Goal: Navigation & Orientation: Find specific page/section

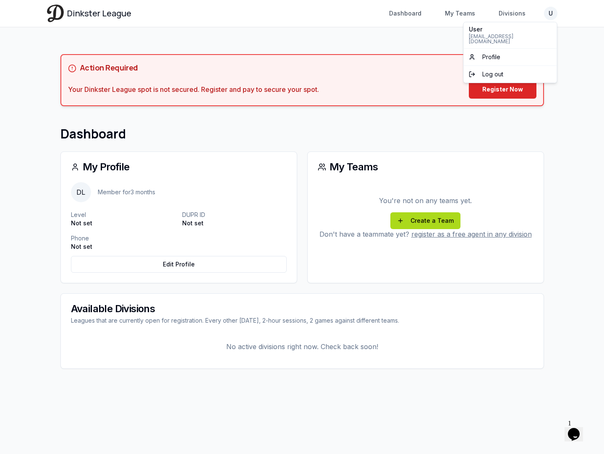
click at [551, 18] on html "Dinkster League Dashboard My Teams Divisions U Toggle navigation menu Dashboard…" at bounding box center [302, 227] width 604 height 454
click at [341, 120] on html "Dinkster League Dashboard My Teams Divisions U Toggle navigation menu Dashboard…" at bounding box center [302, 227] width 604 height 454
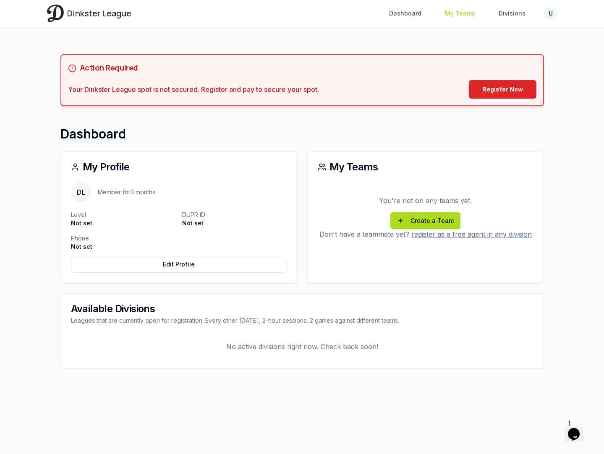
click at [463, 12] on link "My Teams" at bounding box center [460, 13] width 40 height 15
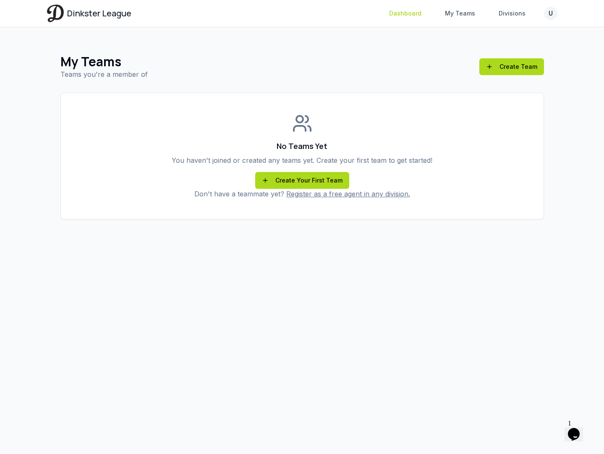
click at [402, 14] on link "Dashboard" at bounding box center [405, 13] width 42 height 15
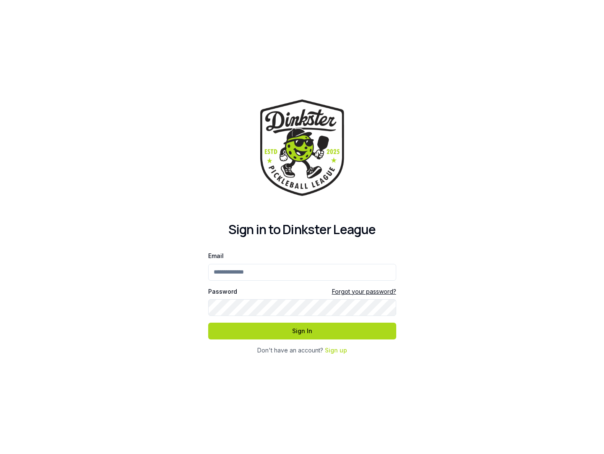
type input "**********"
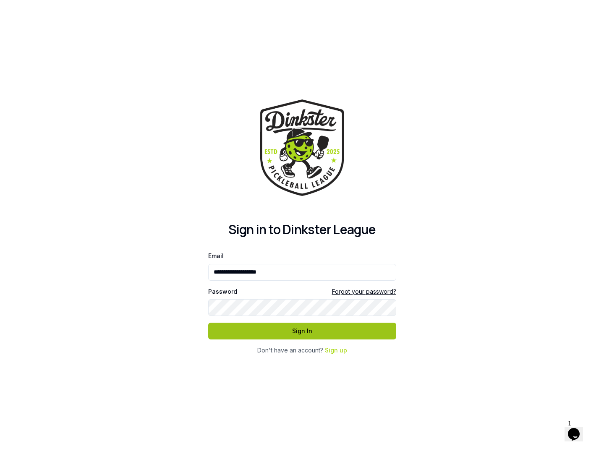
click at [278, 329] on button "Sign In" at bounding box center [302, 331] width 188 height 17
